Goal: Check status: Check status

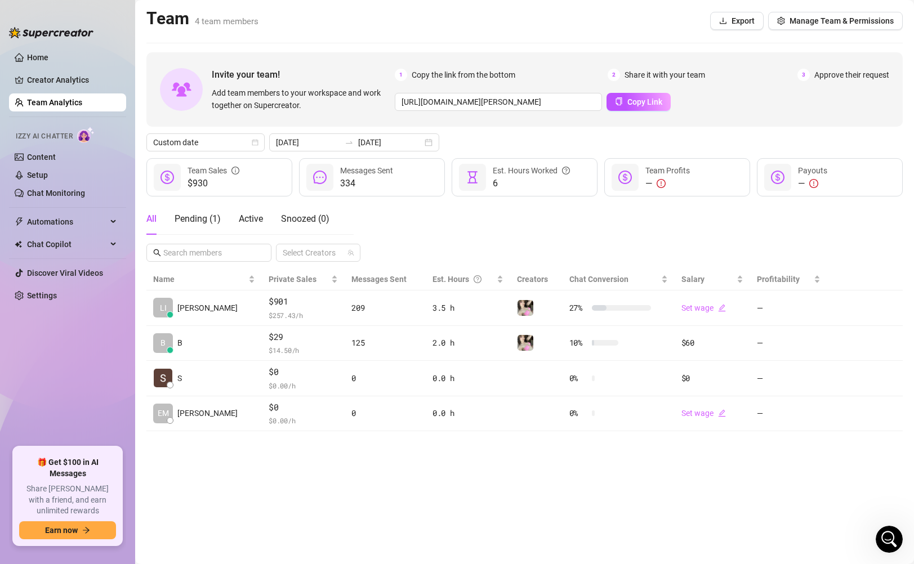
scroll to position [805, 0]
click at [398, 144] on div "[DATE] [DATE]" at bounding box center [354, 142] width 170 height 18
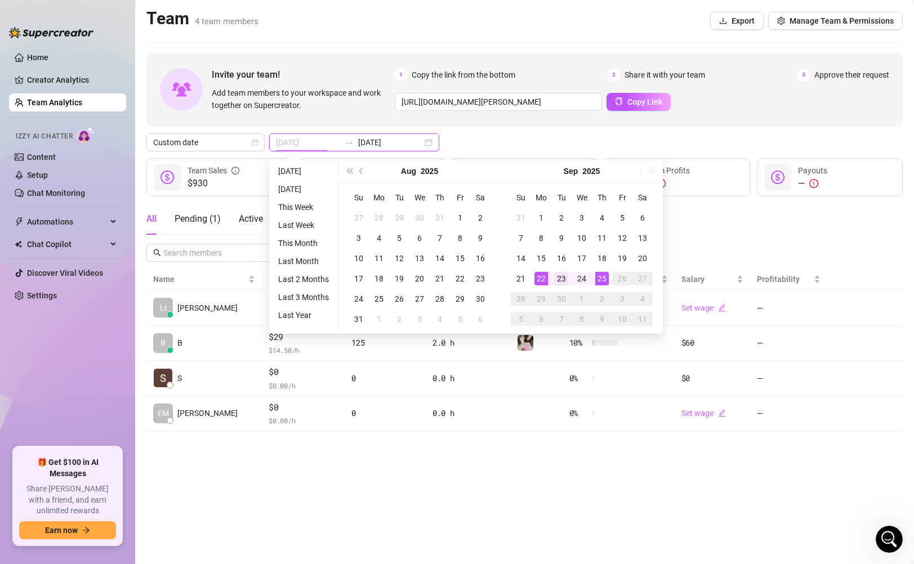
type input "[DATE]"
click at [564, 275] on div "23" at bounding box center [562, 279] width 14 height 14
type input "[DATE]"
click at [584, 272] on div "24" at bounding box center [582, 279] width 14 height 14
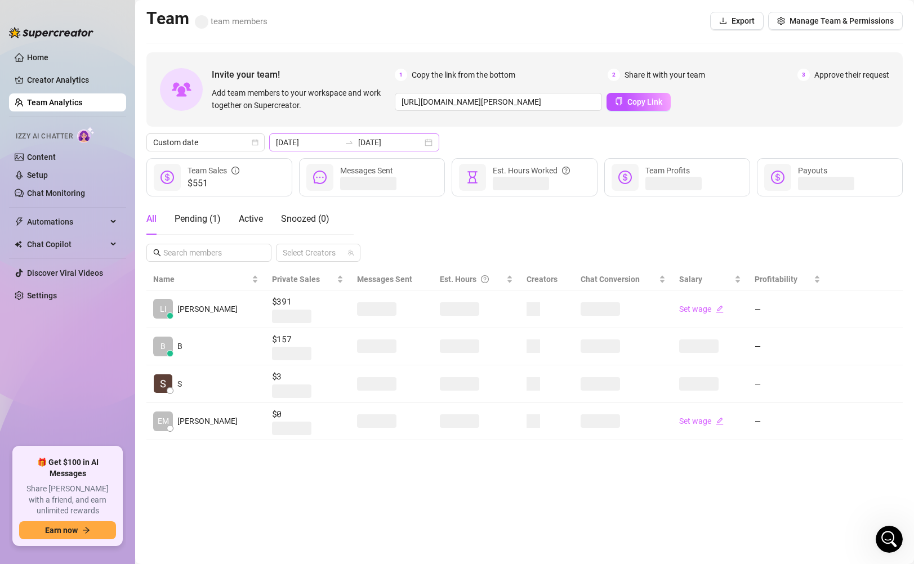
click at [398, 142] on div "[DATE] [DATE]" at bounding box center [354, 142] width 170 height 18
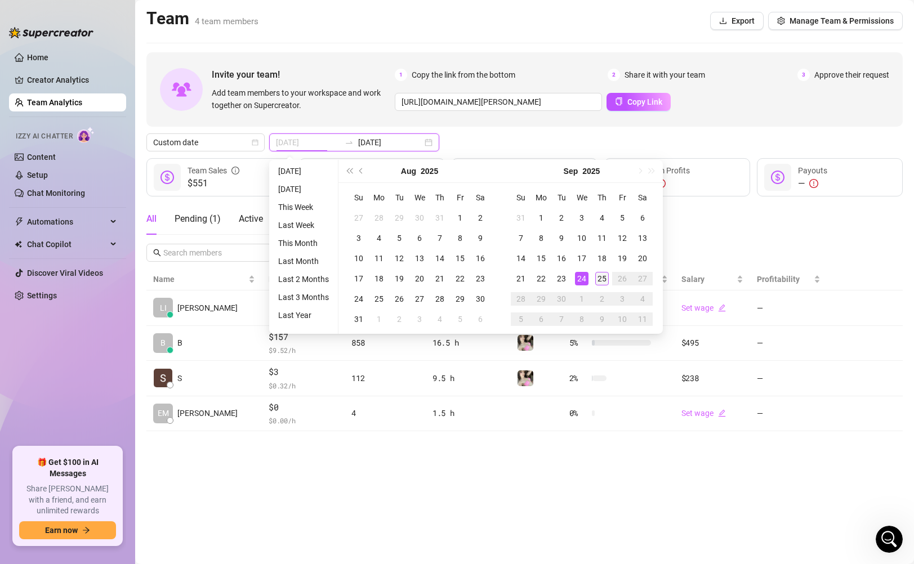
type input "[DATE]"
click at [601, 280] on div "25" at bounding box center [602, 279] width 14 height 14
type input "[DATE]"
click at [603, 278] on div "25" at bounding box center [602, 279] width 14 height 14
